Goal: Navigation & Orientation: Find specific page/section

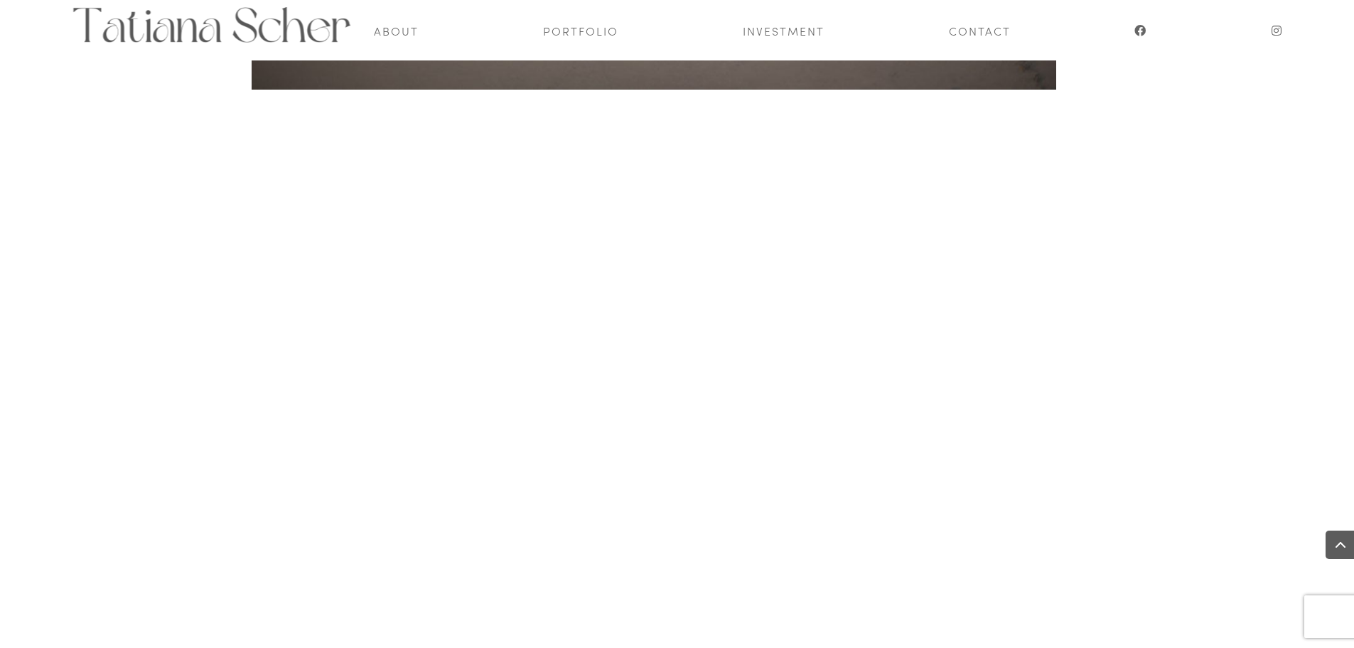
scroll to position [5186, 0]
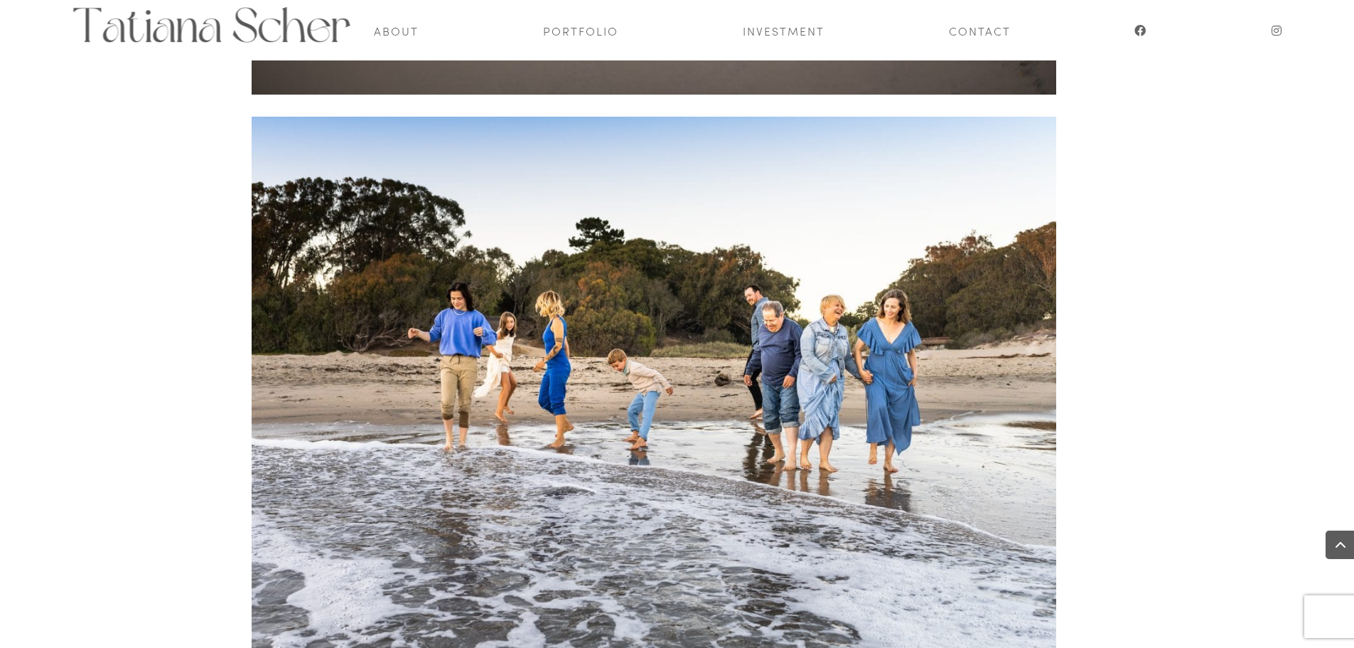
click at [1339, 547] on span at bounding box center [1340, 544] width 28 height 28
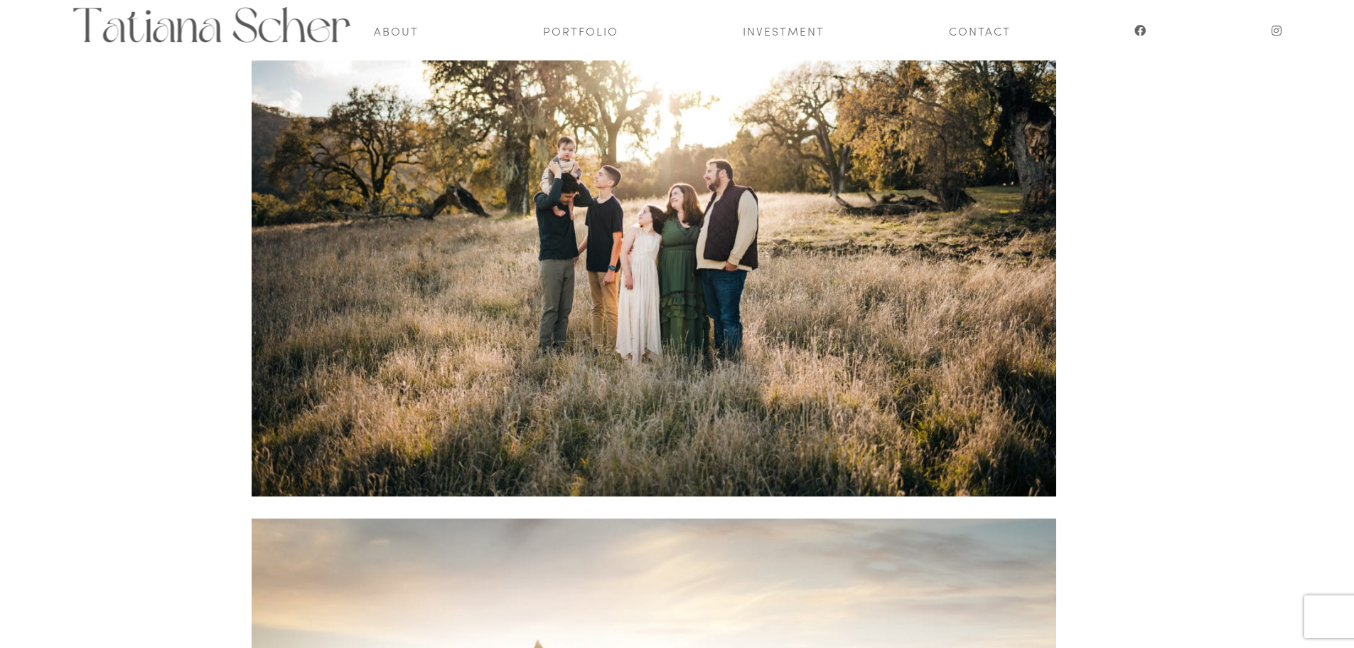
scroll to position [0, 0]
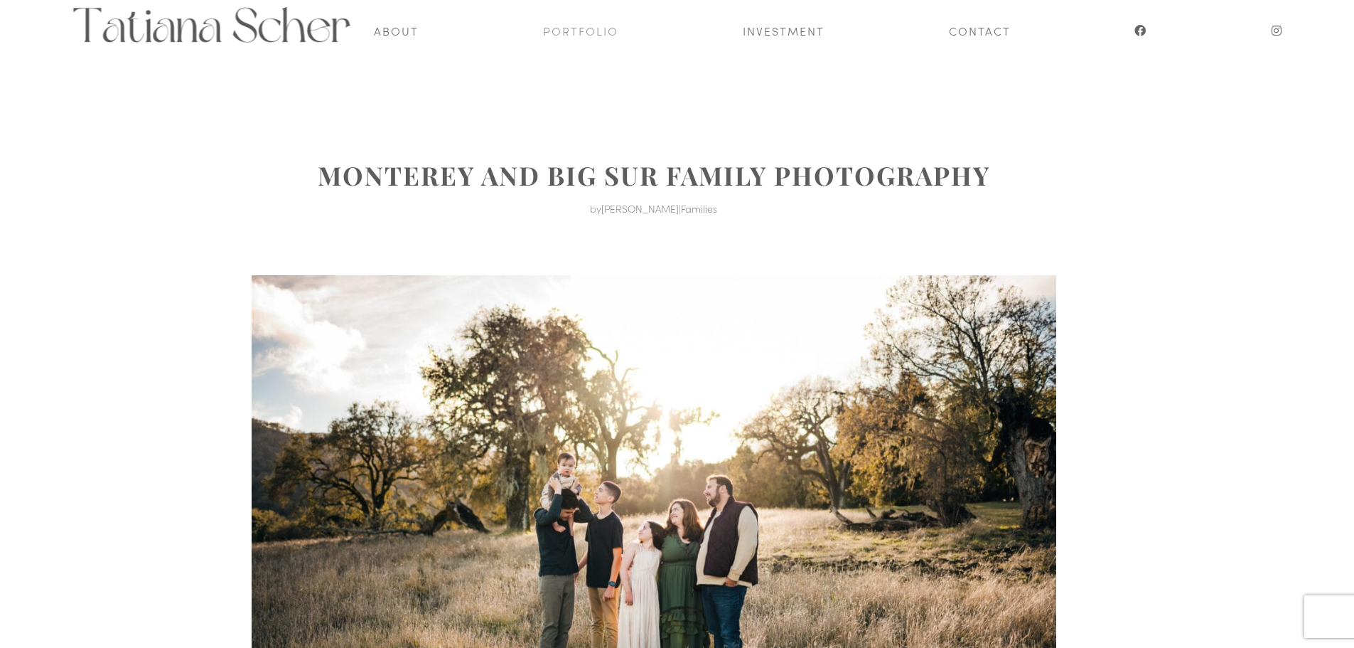
click at [585, 34] on link "Portfolio" at bounding box center [580, 30] width 75 height 60
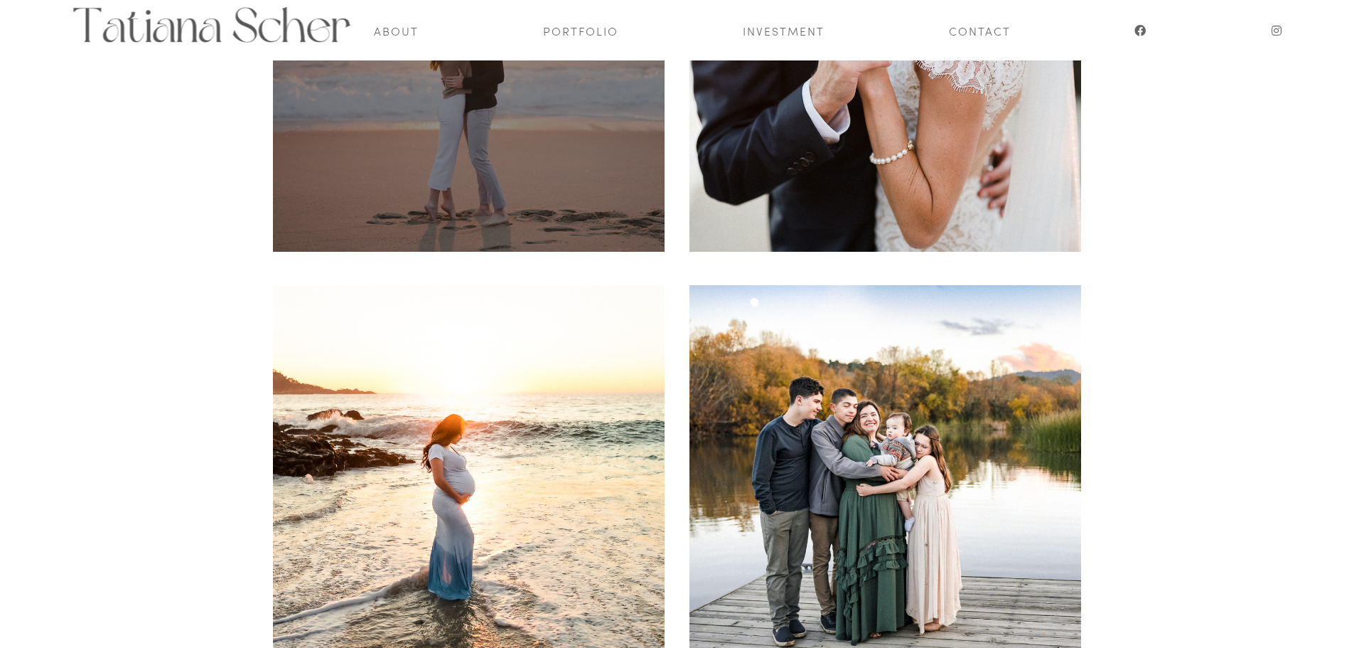
scroll to position [430, 0]
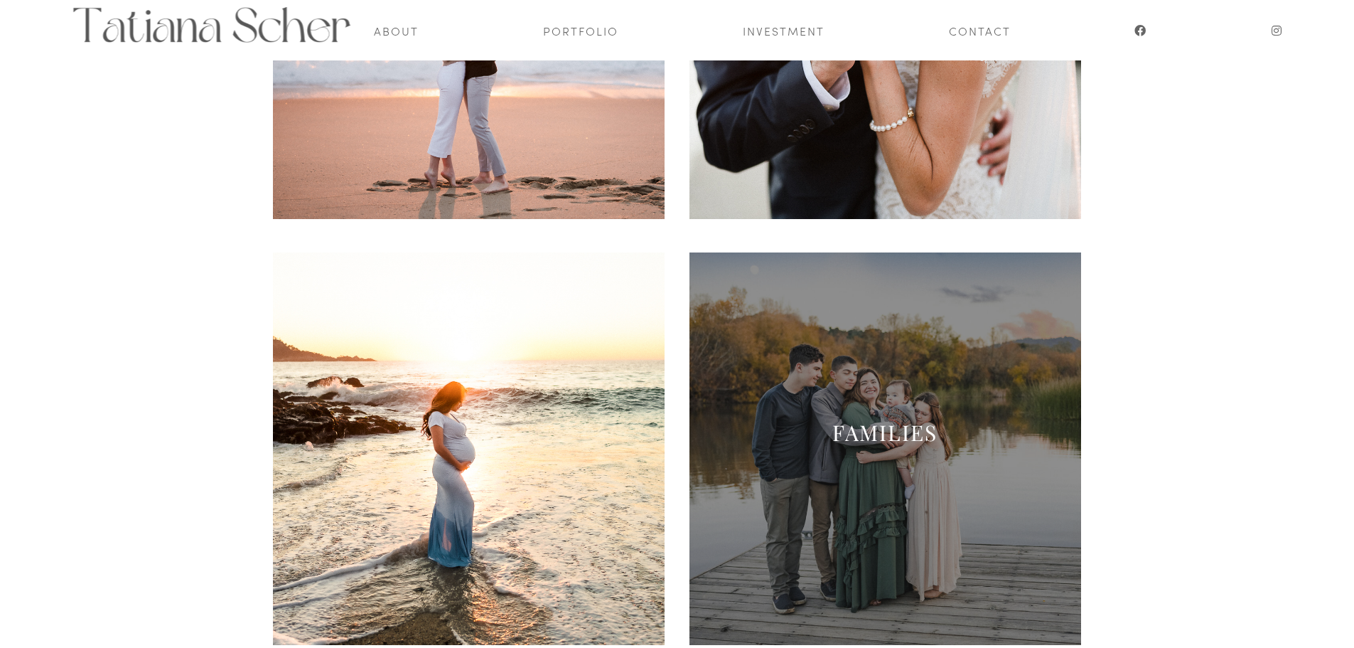
click at [970, 404] on span at bounding box center [886, 448] width 392 height 392
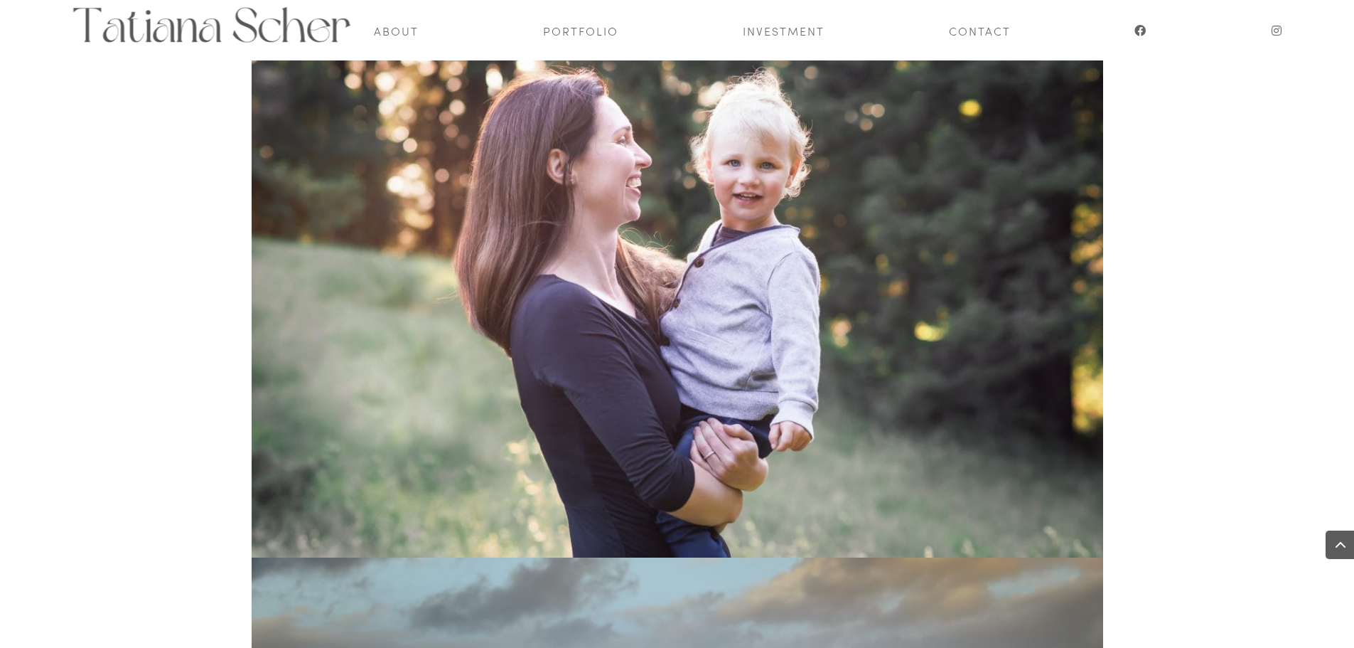
scroll to position [10477, 0]
